Goal: Information Seeking & Learning: Check status

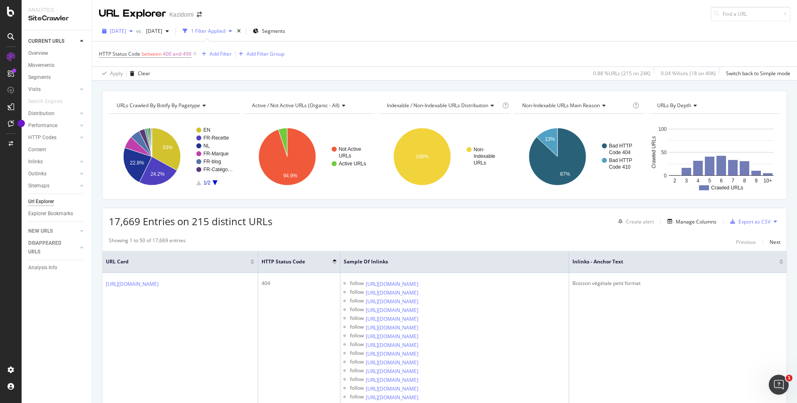
click at [119, 26] on div "2025 Aug. 10th" at bounding box center [117, 31] width 37 height 12
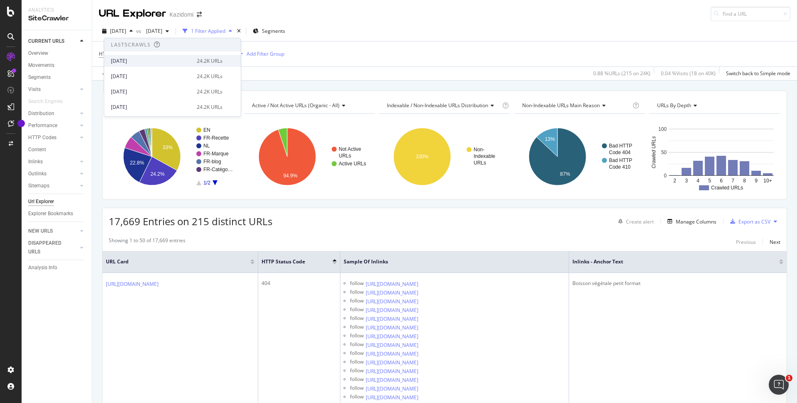
click at [136, 61] on div "[DATE]" at bounding box center [151, 60] width 81 height 7
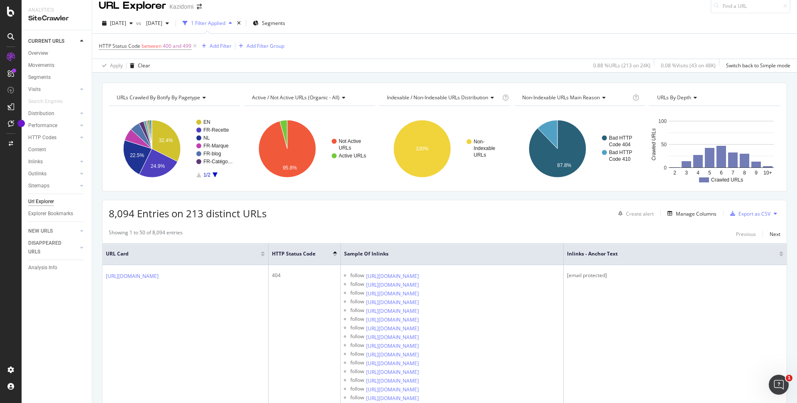
scroll to position [11, 0]
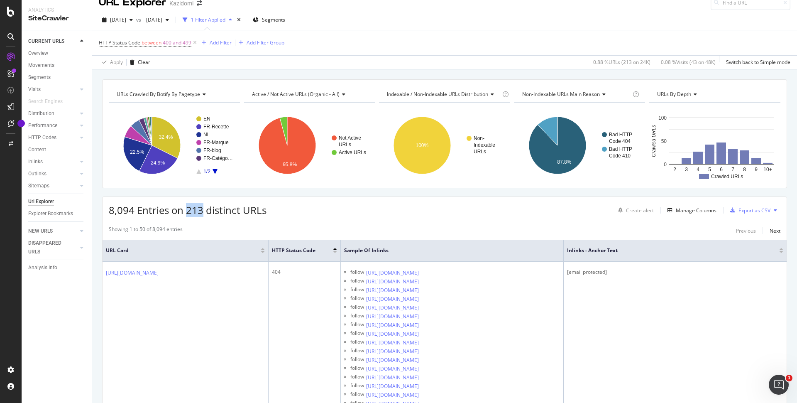
drag, startPoint x: 195, startPoint y: 207, endPoint x: 202, endPoint y: 207, distance: 7.1
click at [202, 207] on span "8,094 Entries on 213 distinct URLs" at bounding box center [188, 210] width 158 height 14
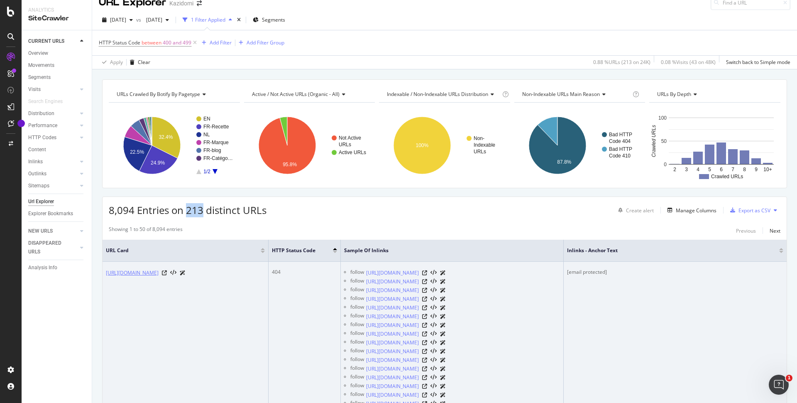
click at [159, 273] on link "https://www.kazidomi.com/cdn-cgi/l/email-protection" at bounding box center [132, 273] width 53 height 8
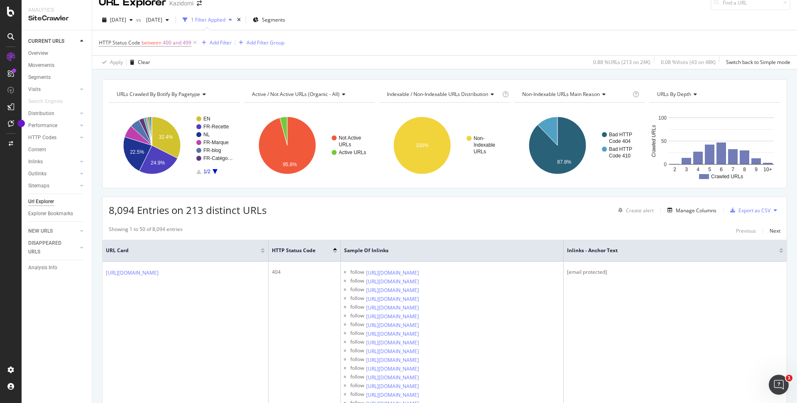
click at [281, 203] on div "8,094 Entries on 213 distinct URLs Create alert Manage Columns Export as CSV" at bounding box center [445, 207] width 684 height 20
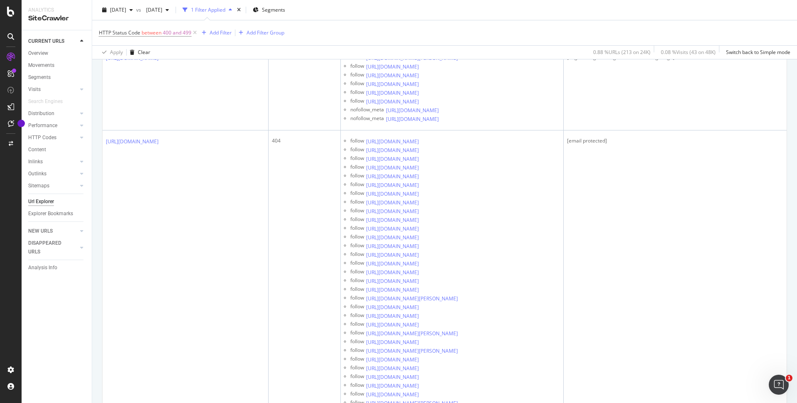
scroll to position [965, 0]
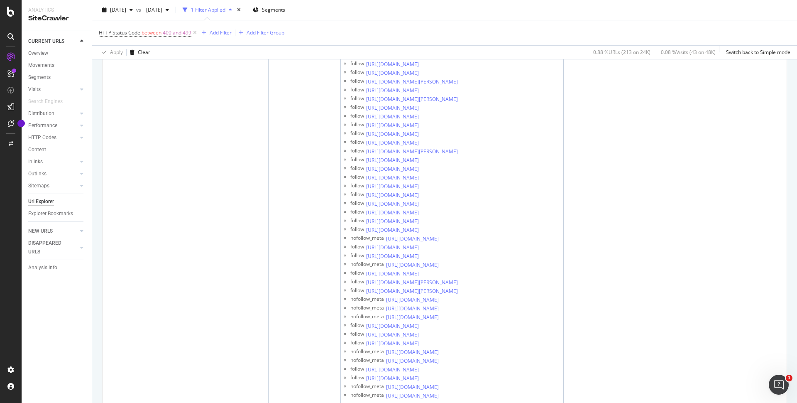
scroll to position [1233, 0]
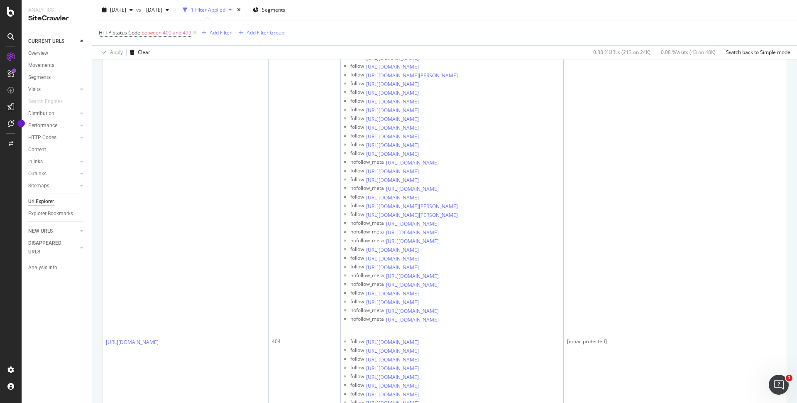
scroll to position [1254, 0]
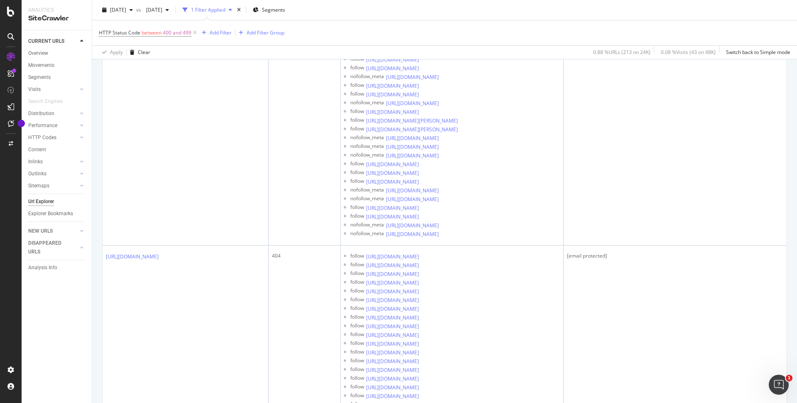
scroll to position [1408, 0]
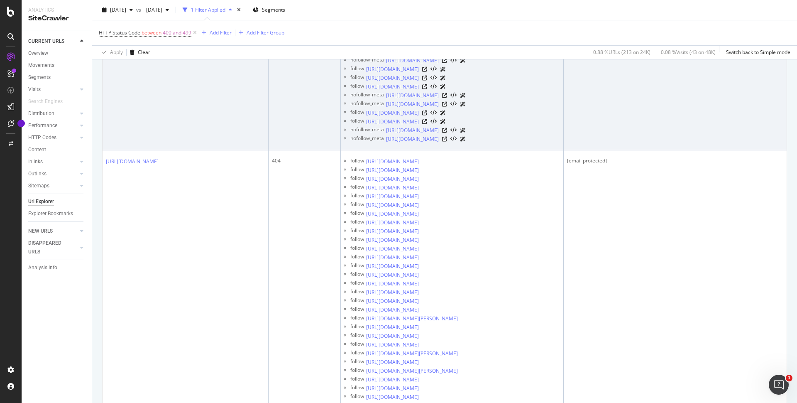
scroll to position [1325, 0]
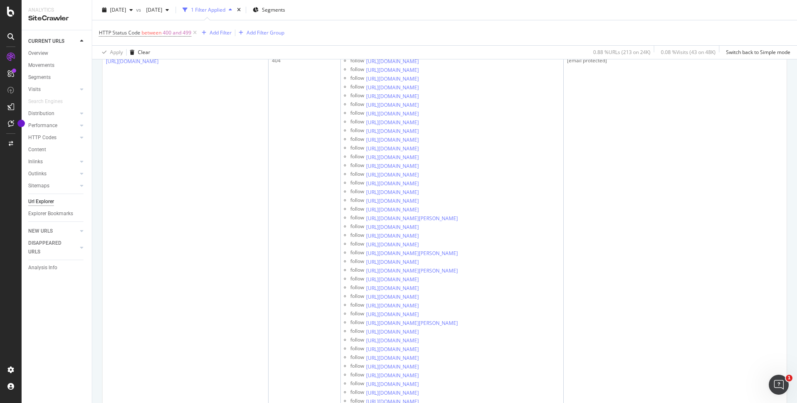
scroll to position [3231, 0]
drag, startPoint x: 103, startPoint y: 194, endPoint x: 213, endPoint y: 196, distance: 109.2
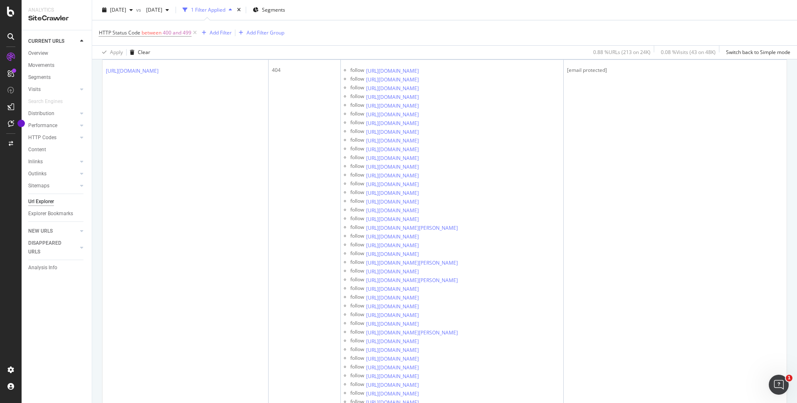
copy link "https://www.kazidomi.com/nl/marques/coslys"
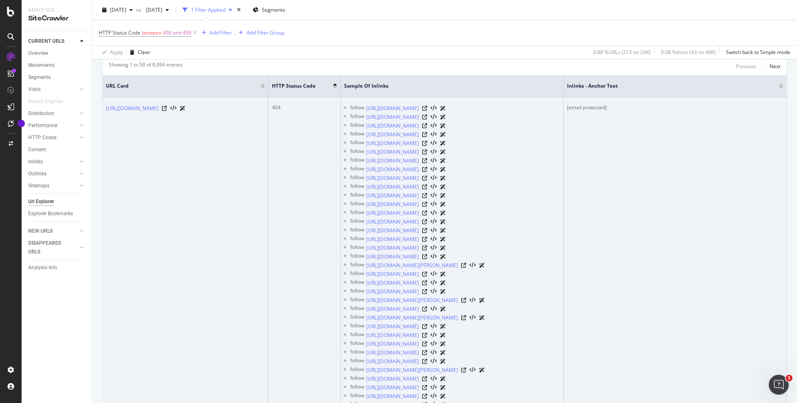
scroll to position [0, 0]
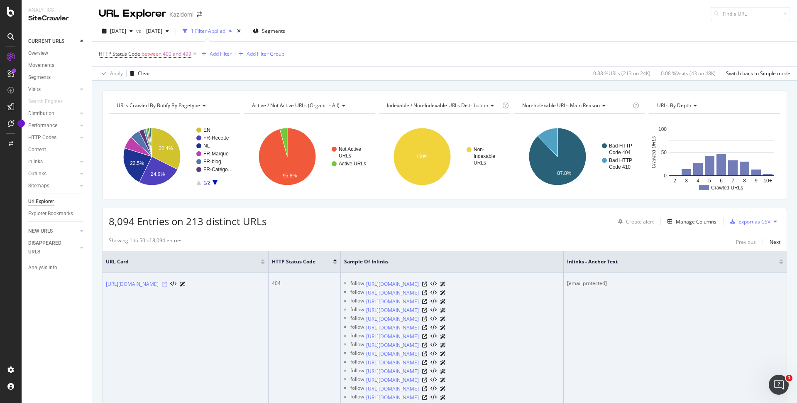
click at [167, 284] on icon at bounding box center [164, 284] width 5 height 5
click at [159, 287] on link "https://www.kazidomi.com/cdn-cgi/l/email-protection" at bounding box center [132, 284] width 53 height 8
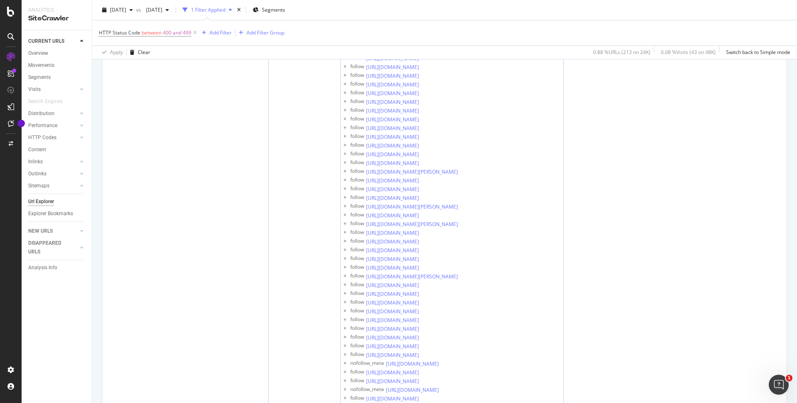
scroll to position [1027, 0]
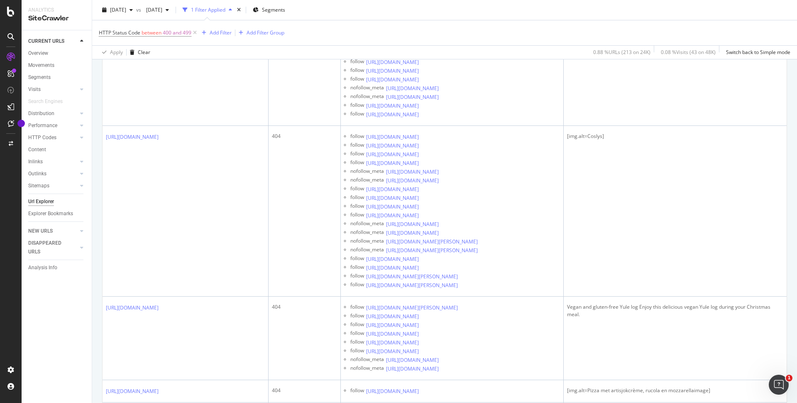
scroll to position [2299, 0]
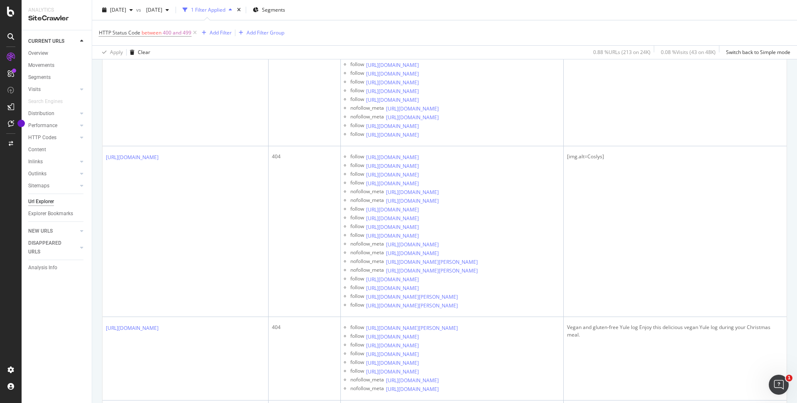
drag, startPoint x: 101, startPoint y: 234, endPoint x: 232, endPoint y: 236, distance: 130.4
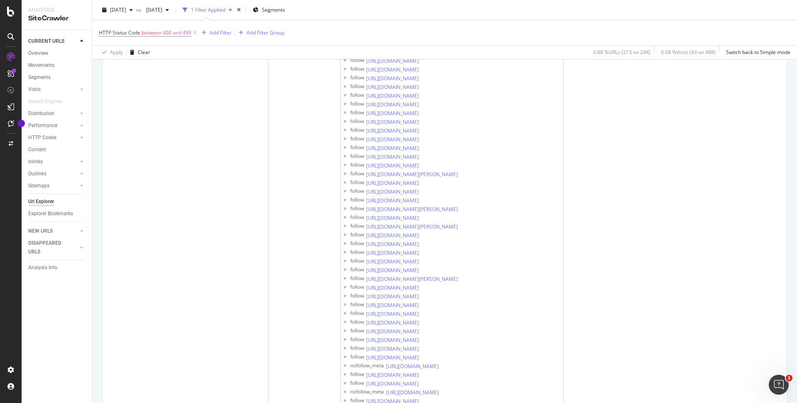
scroll to position [3249, 0]
drag, startPoint x: 104, startPoint y: 190, endPoint x: 156, endPoint y: 201, distance: 52.7
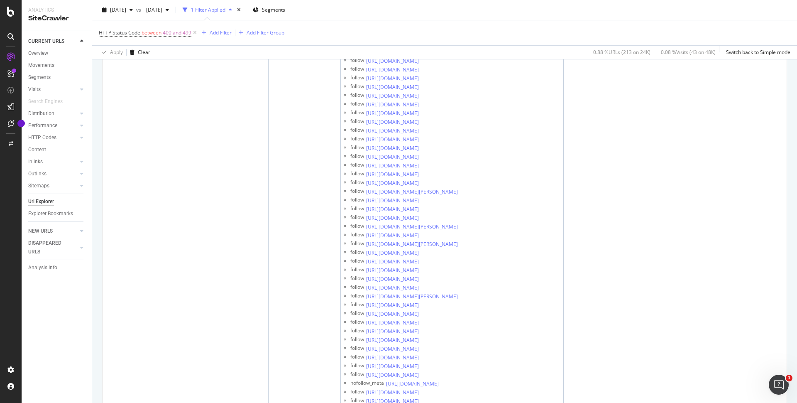
copy link "https://www.kazidomi.com/en/recipe/kazidomi/veggie-barbecue-skewers"
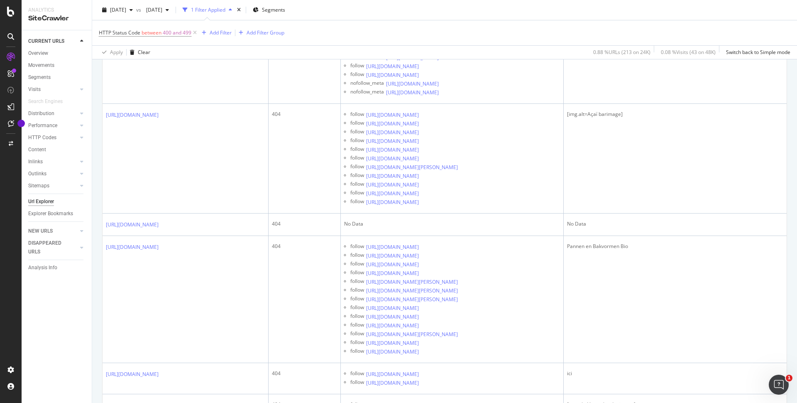
scroll to position [4189, 0]
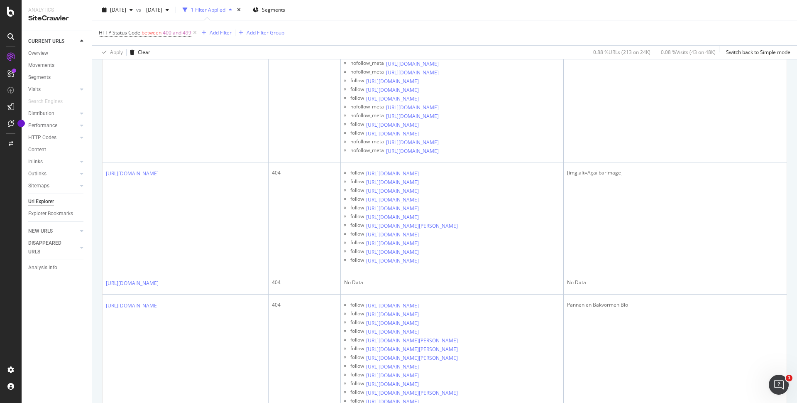
drag, startPoint x: 104, startPoint y: 273, endPoint x: 231, endPoint y: 274, distance: 127.5
drag, startPoint x: 230, startPoint y: 276, endPoint x: 170, endPoint y: 272, distance: 60.4
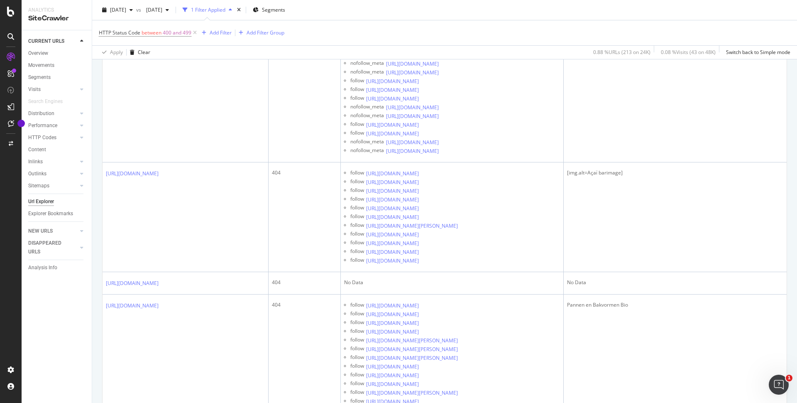
copy link "cdn-cgi/l/email-protection"
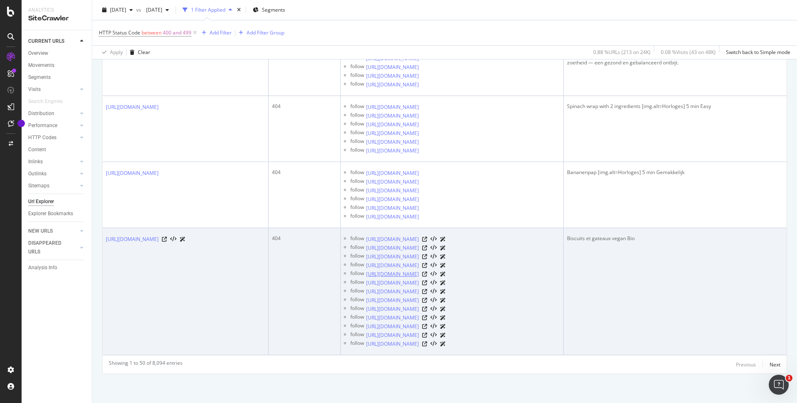
scroll to position [15716, 0]
click at [159, 235] on link "https://www.kazidomi.com/fr/catalogue/regimes-specifiques/epicerie-vegan/unknown" at bounding box center [132, 239] width 53 height 8
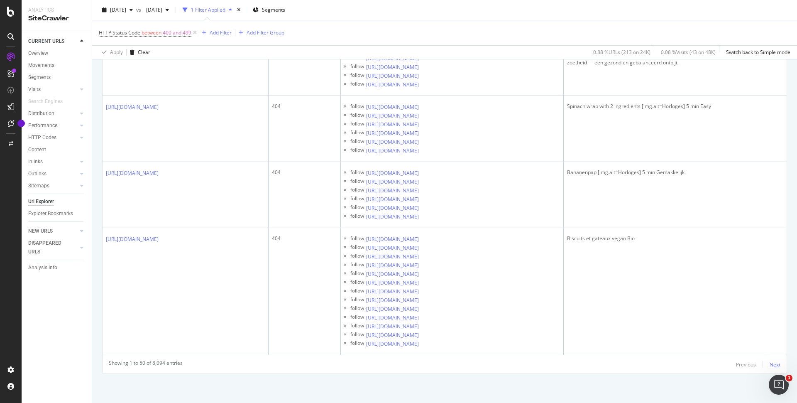
click at [777, 364] on div "Next" at bounding box center [775, 364] width 11 height 7
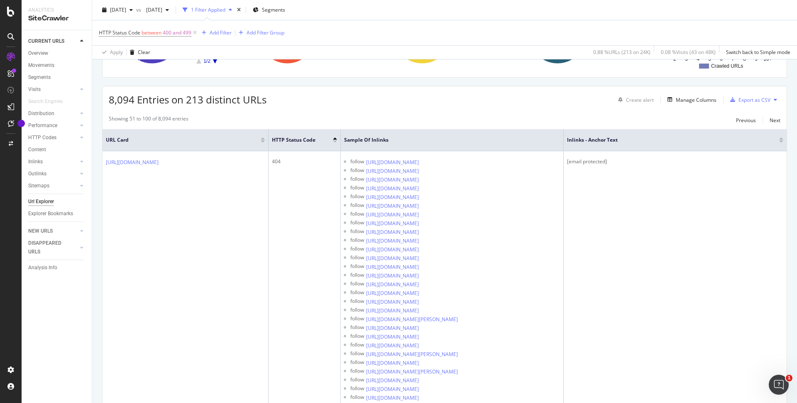
scroll to position [105, 0]
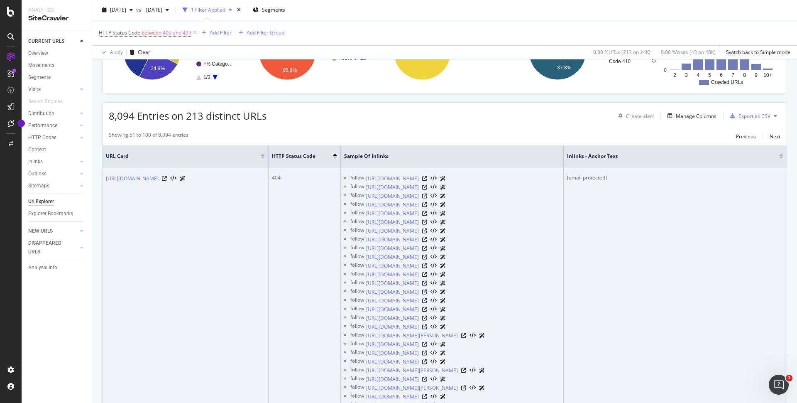
click at [159, 177] on link "https://www.kazidomi.com/cdn-cgi/l/email-protection" at bounding box center [132, 178] width 53 height 8
click at [167, 178] on icon at bounding box center [164, 178] width 5 height 5
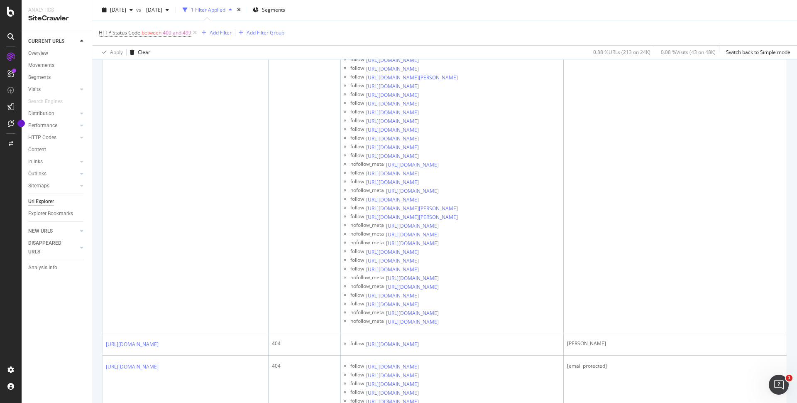
scroll to position [2538, 0]
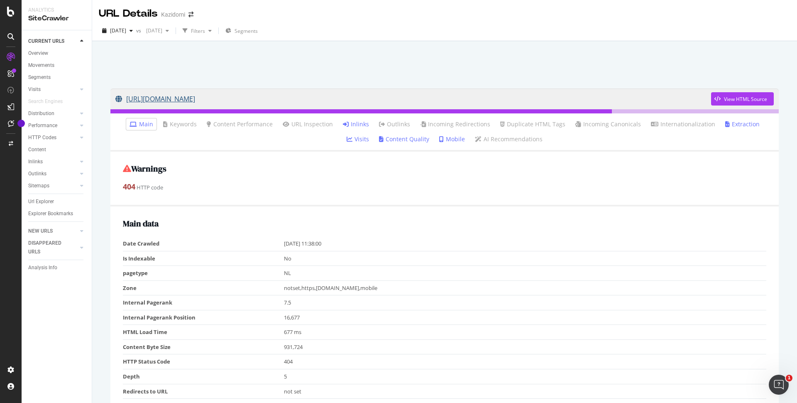
click at [270, 100] on link "[URL][DOMAIN_NAME]" at bounding box center [413, 98] width 596 height 21
click at [343, 124] on link "Inlinks" at bounding box center [356, 124] width 26 height 8
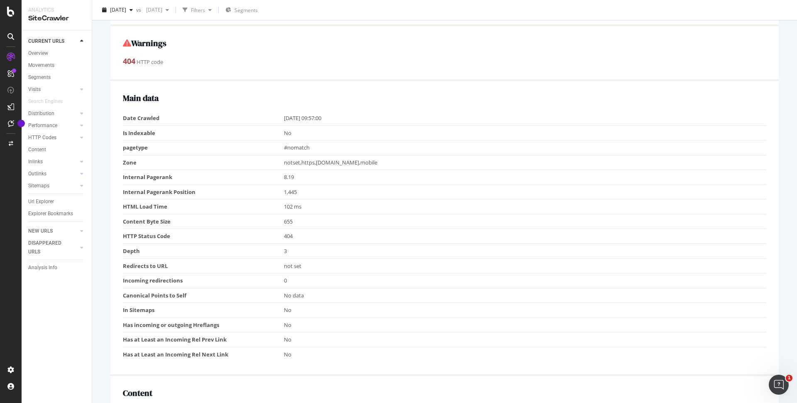
scroll to position [24, 0]
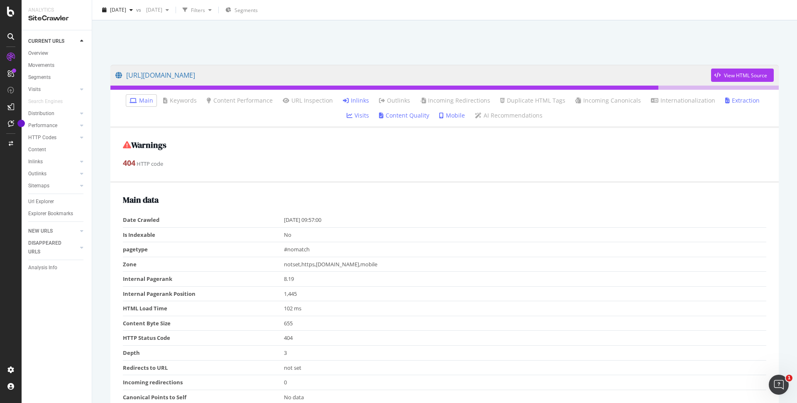
click at [343, 101] on link "Inlinks" at bounding box center [356, 100] width 26 height 8
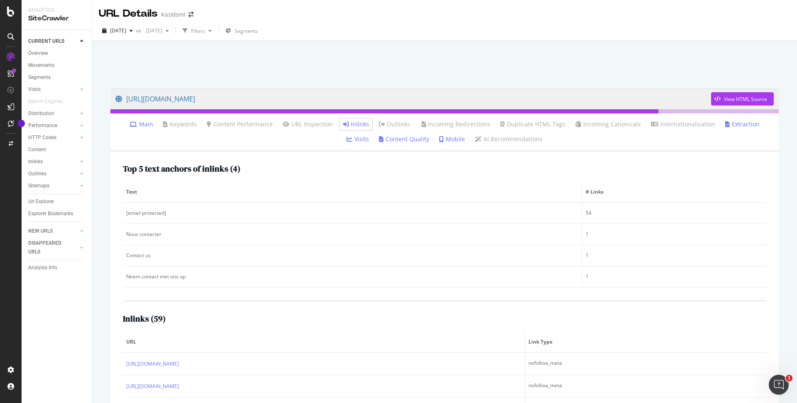
scroll to position [49, 0]
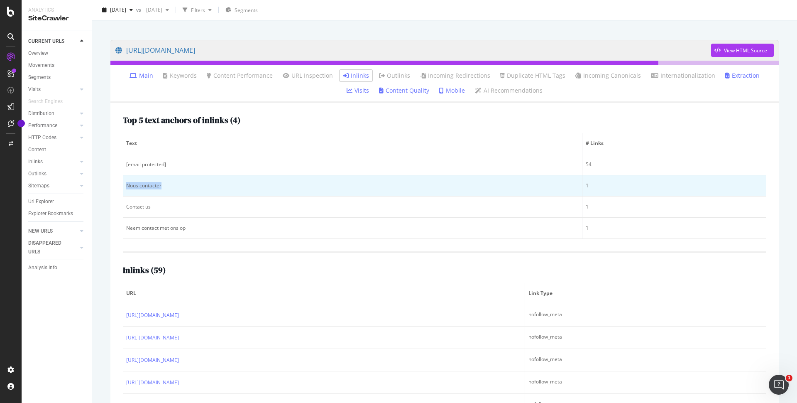
drag, startPoint x: 172, startPoint y: 185, endPoint x: 123, endPoint y: 184, distance: 49.0
click at [123, 185] on td "Nous contacter" at bounding box center [353, 185] width 460 height 21
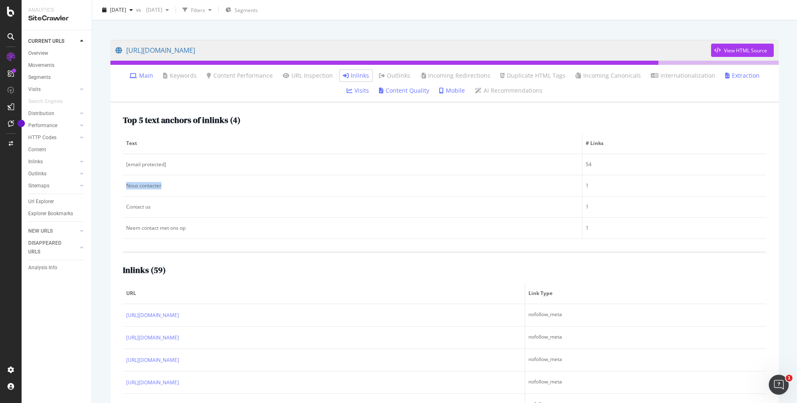
copy div "Nous contacter"
drag, startPoint x: 152, startPoint y: 209, endPoint x: 117, endPoint y: 209, distance: 34.5
click at [123, 209] on div "Text # Links [email protected] 54 Nous contacter 1 Contact us 1 Neem contact me…" at bounding box center [445, 186] width 644 height 106
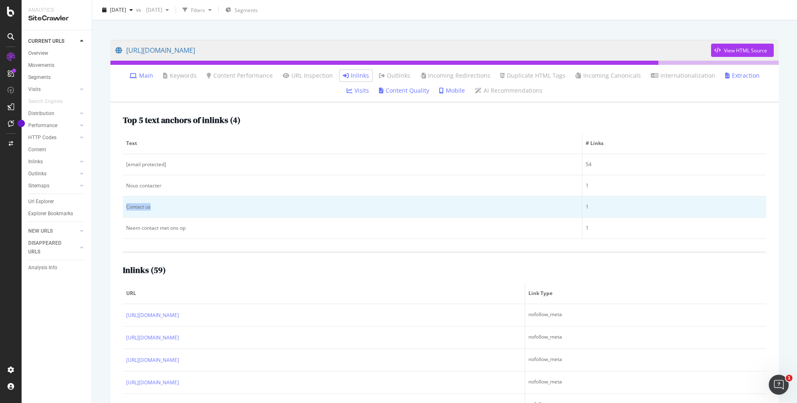
copy div "Contact us"
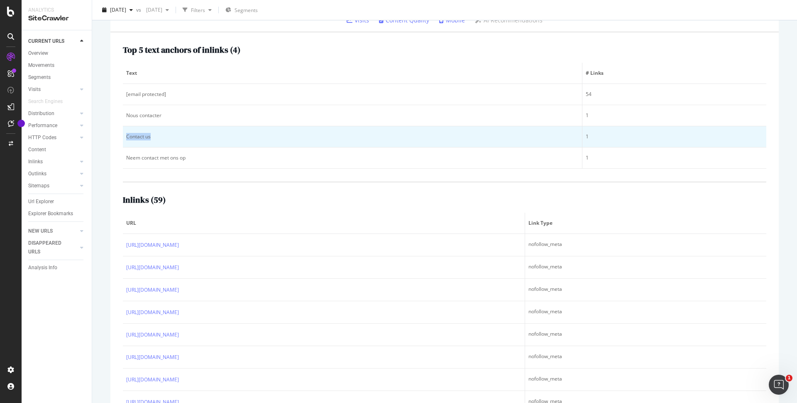
scroll to position [91, 0]
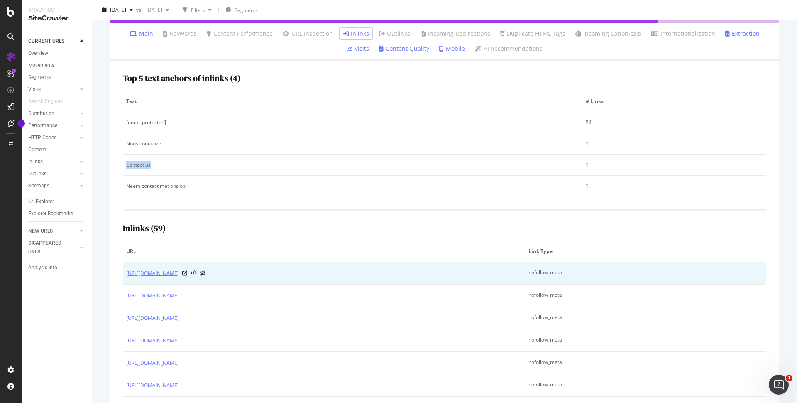
click at [179, 273] on link "https://www.kazidomi.com/fr/catalogue/produits/il-nutrimento-382-olives-noires-…" at bounding box center [152, 273] width 53 height 8
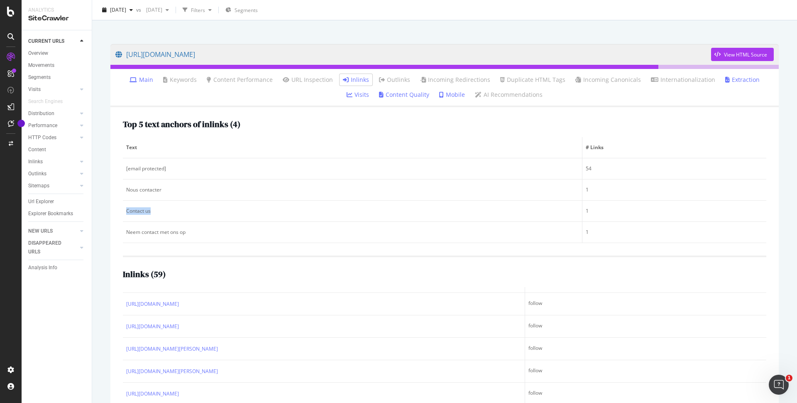
scroll to position [0, 0]
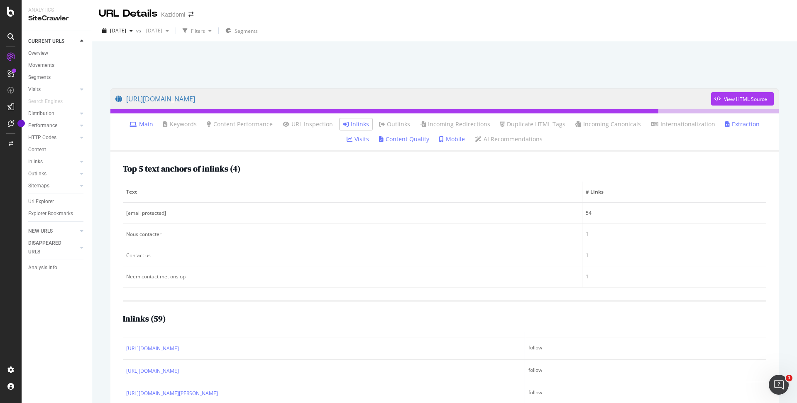
click at [337, 81] on div "https://www.kazidomi.com/cdn-cgi/l/email-protection View HTML Source Main Keywo…" at bounding box center [444, 320] width 685 height 480
drag, startPoint x: 343, startPoint y: 87, endPoint x: 319, endPoint y: 107, distance: 30.9
click at [319, 107] on div "https://www.kazidomi.com/cdn-cgi/l/email-protection View HTML Source Main Keywo…" at bounding box center [444, 242] width 705 height 403
click at [240, 56] on div at bounding box center [444, 62] width 685 height 35
click at [180, 81] on div "https://www.kazidomi.com/cdn-cgi/l/email-protection View HTML Source Main Keywo…" at bounding box center [444, 242] width 705 height 403
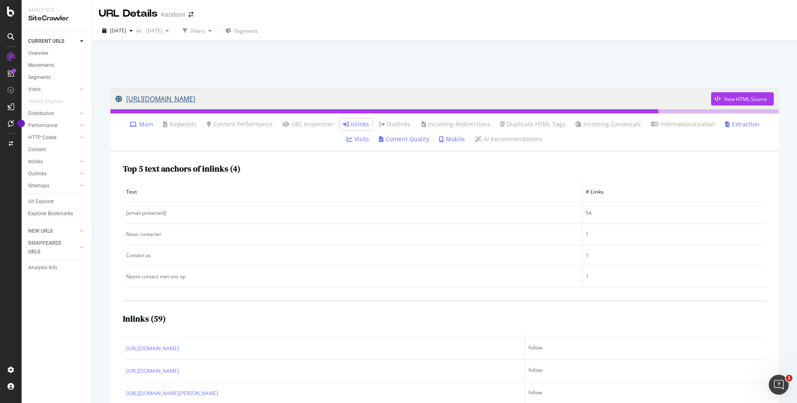
drag, startPoint x: 214, startPoint y: 79, endPoint x: 227, endPoint y: 96, distance: 20.4
click at [229, 97] on div "https://www.kazidomi.com/cdn-cgi/l/email-protection View HTML Source Main Keywo…" at bounding box center [444, 242] width 705 height 403
click at [309, 74] on div at bounding box center [444, 62] width 685 height 35
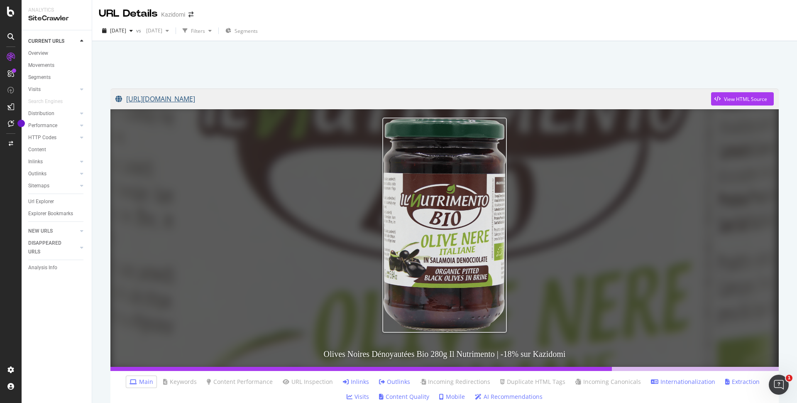
click at [295, 99] on link "[URL][DOMAIN_NAME]" at bounding box center [413, 98] width 596 height 21
